Goal: Transaction & Acquisition: Subscribe to service/newsletter

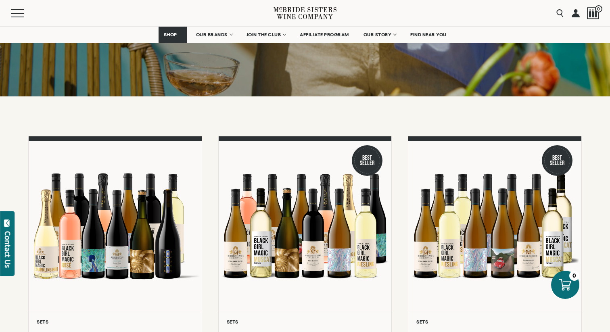
scroll to position [172, 0]
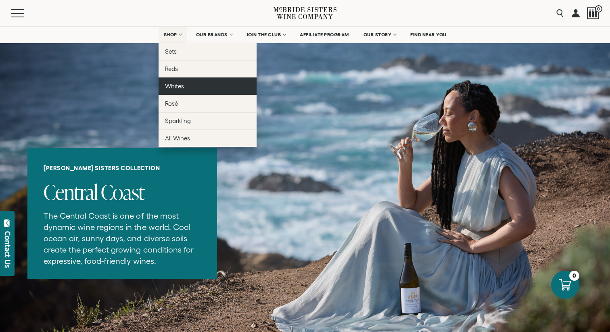
click at [176, 87] on span "Whites" at bounding box center [174, 86] width 19 height 7
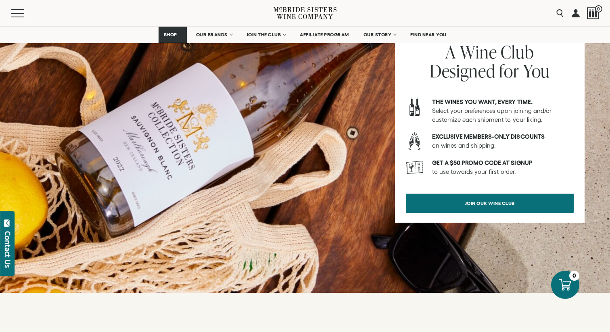
scroll to position [1580, 0]
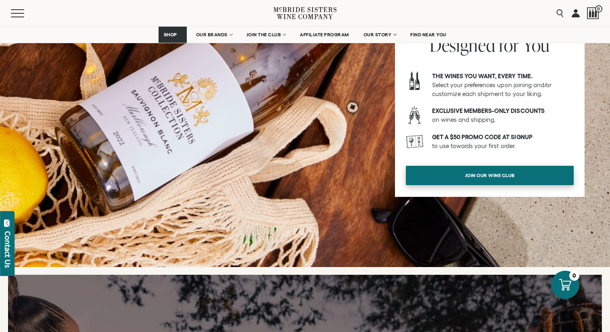
click at [460, 177] on span "join our wine club" at bounding box center [490, 175] width 78 height 16
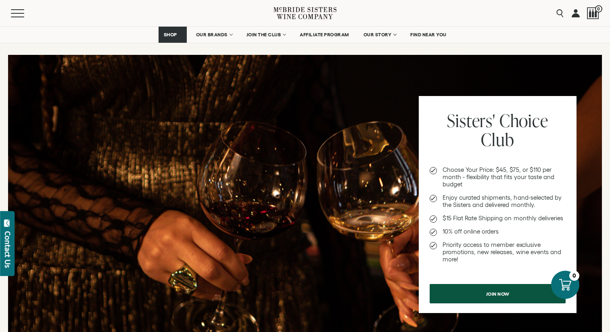
scroll to position [279, 0]
